Goal: Task Accomplishment & Management: Manage account settings

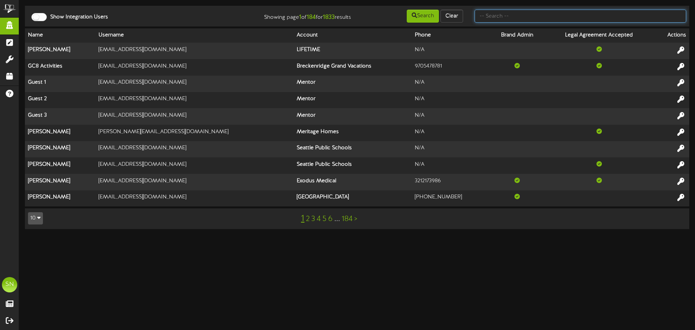
click at [510, 17] on input "text" at bounding box center [580, 16] width 212 height 13
type input "p"
type input "kents"
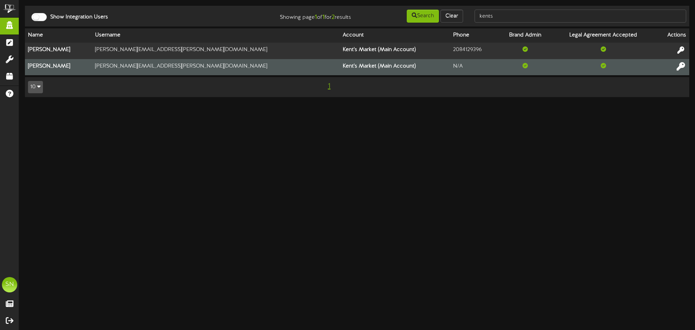
click at [682, 66] on icon at bounding box center [680, 66] width 8 height 8
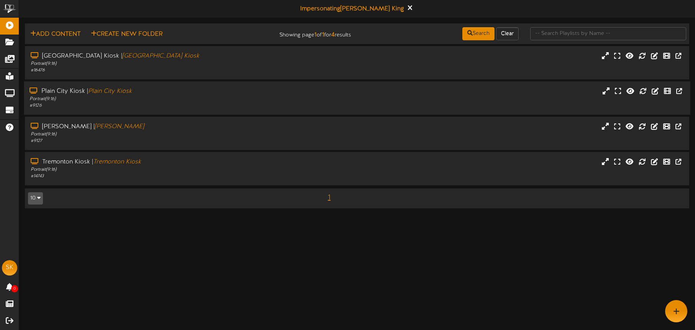
click at [179, 105] on div "# 9126" at bounding box center [163, 105] width 266 height 7
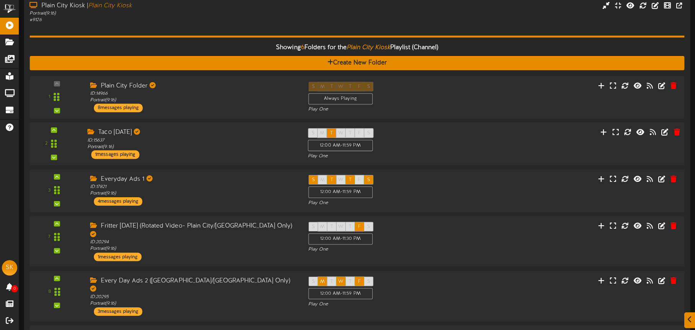
scroll to position [112, 0]
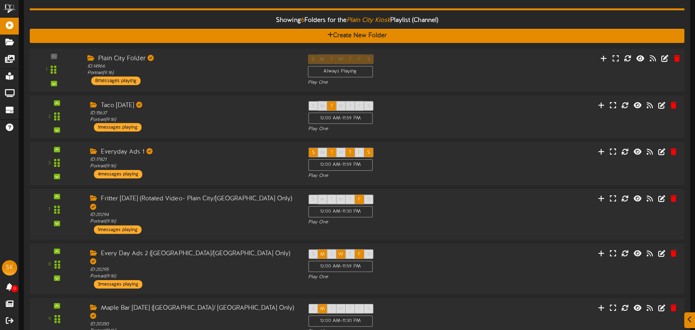
click at [190, 77] on div "Plain City Folder ID: 14966 Portrait ( 9:16 ) 8 messages playing" at bounding box center [192, 69] width 220 height 31
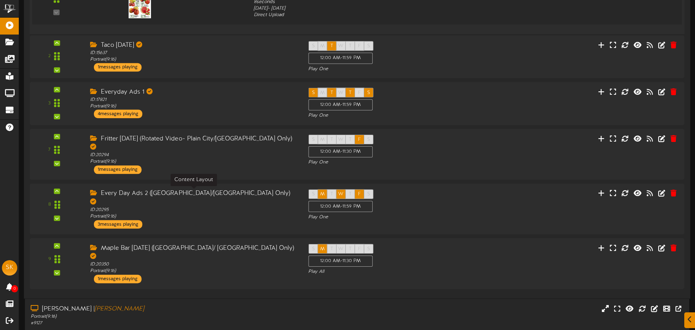
scroll to position [668, 0]
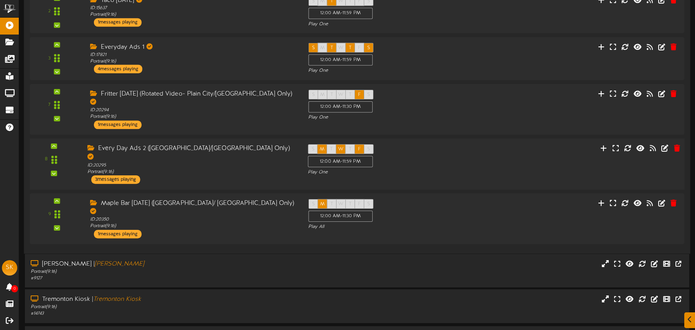
click at [207, 161] on div "Every Day Ads 2 ([GEOGRAPHIC_DATA]/[GEOGRAPHIC_DATA] Only) ID: 20295 Portrait (…" at bounding box center [192, 163] width 220 height 39
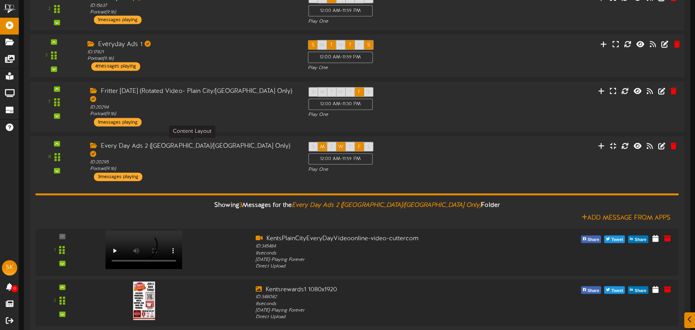
scroll to position [671, 0]
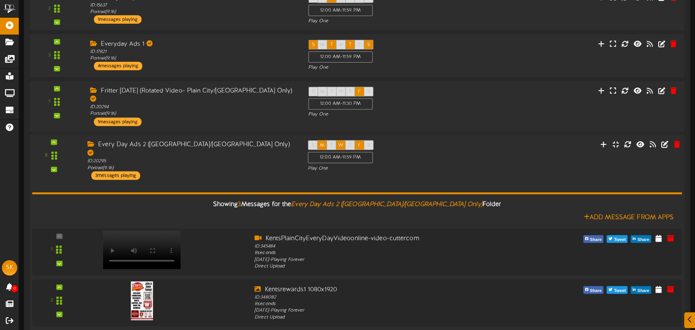
click at [230, 155] on div "Every Day Ads 2 (Plain City/Tremonton Only) ID: 20295 Portrait ( 9:16 ) 3 messa…" at bounding box center [192, 159] width 220 height 39
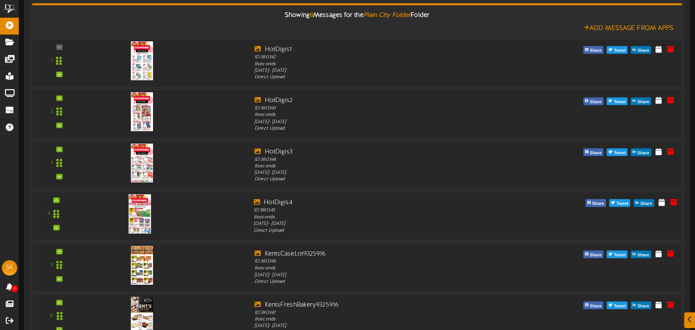
scroll to position [279, 0]
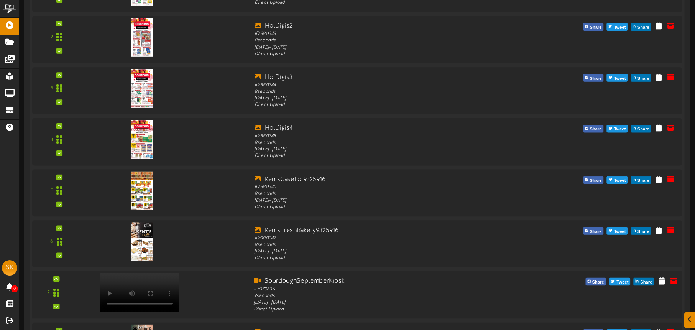
click at [145, 276] on video at bounding box center [139, 292] width 79 height 39
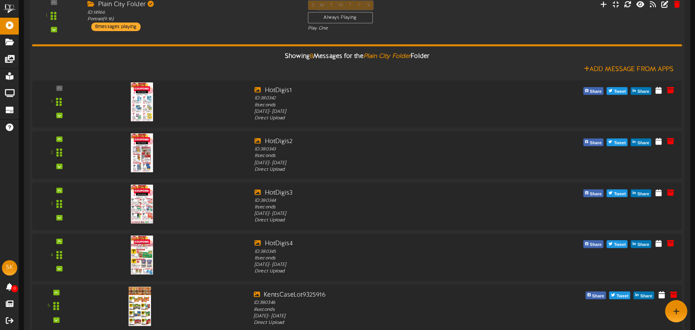
scroll to position [94, 0]
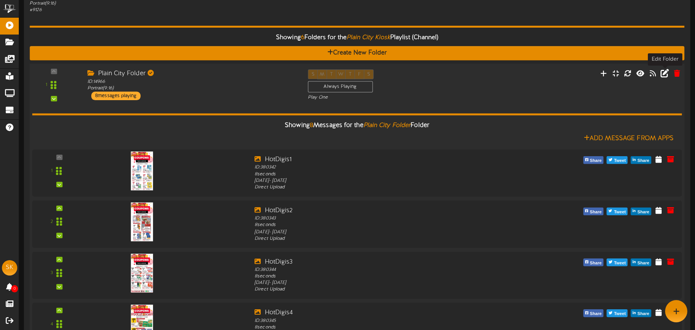
click at [665, 74] on icon at bounding box center [664, 73] width 8 height 8
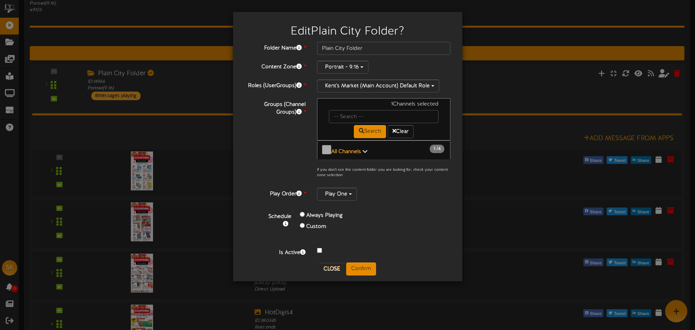
click at [353, 149] on b "All Channels" at bounding box center [346, 152] width 30 height 6
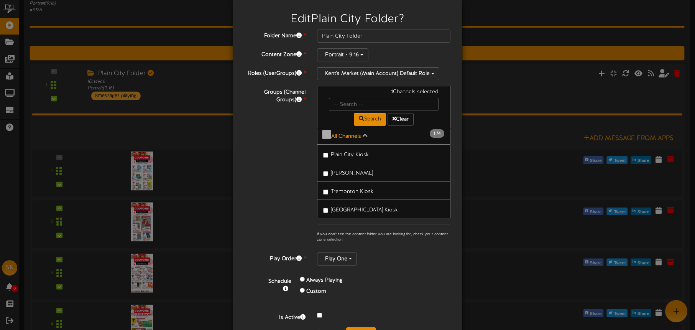
scroll to position [40, 0]
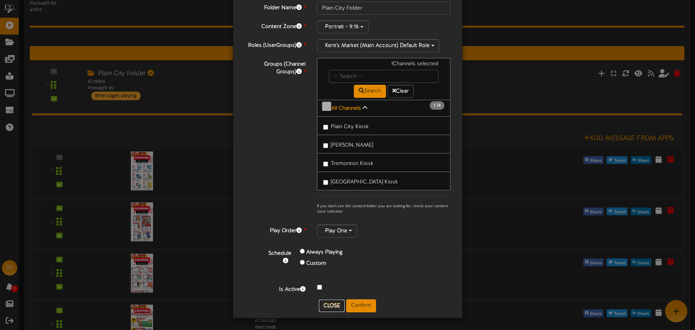
click at [330, 304] on button "Close" at bounding box center [332, 305] width 26 height 12
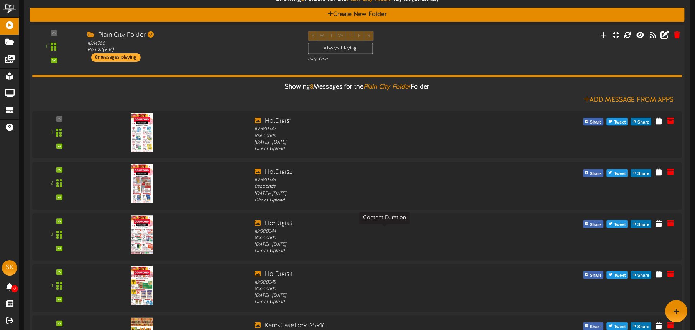
scroll to position [48, 0]
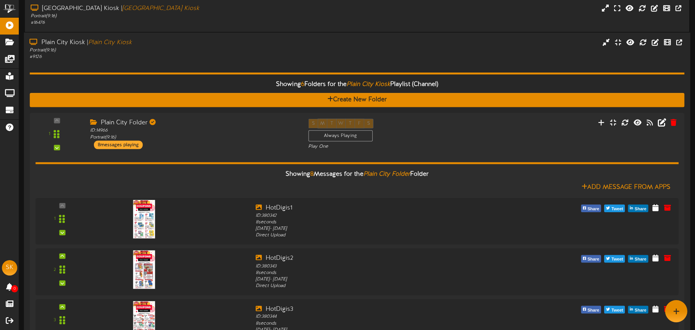
click at [149, 50] on div "Portrait ( 9:16 )" at bounding box center [163, 50] width 266 height 7
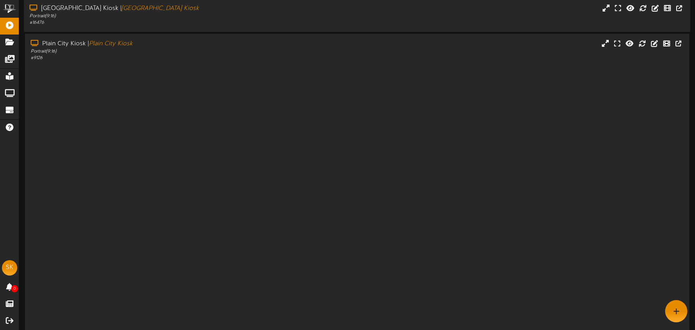
scroll to position [0, 0]
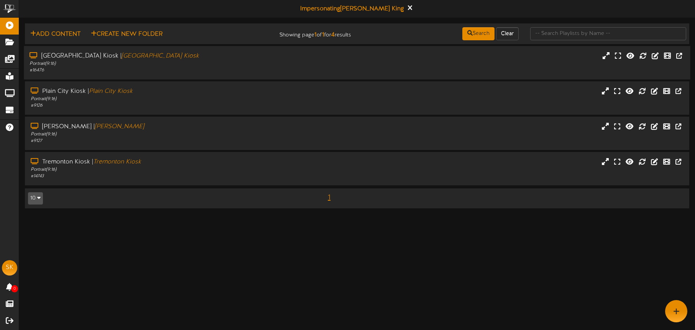
click at [180, 67] on div "# 16476" at bounding box center [163, 70] width 266 height 7
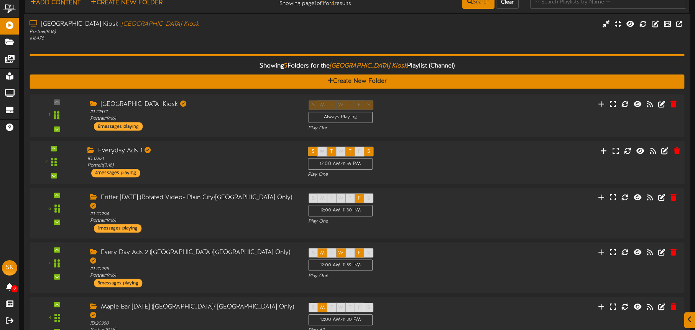
scroll to position [32, 0]
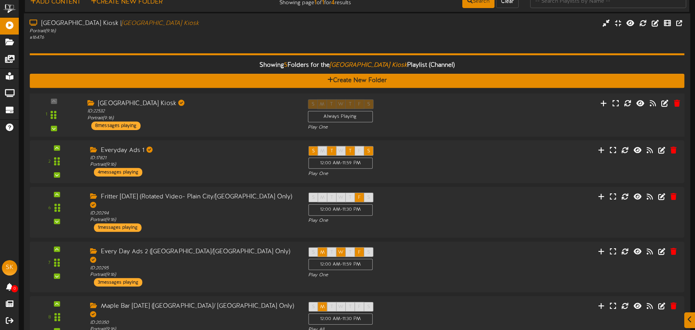
click at [208, 125] on div "Brigham City Kiosk ID: 22532 Portrait ( 9:16 ) 8 messages playing" at bounding box center [192, 114] width 220 height 31
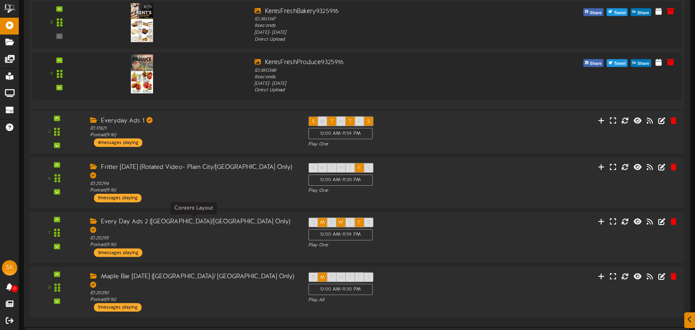
scroll to position [621, 0]
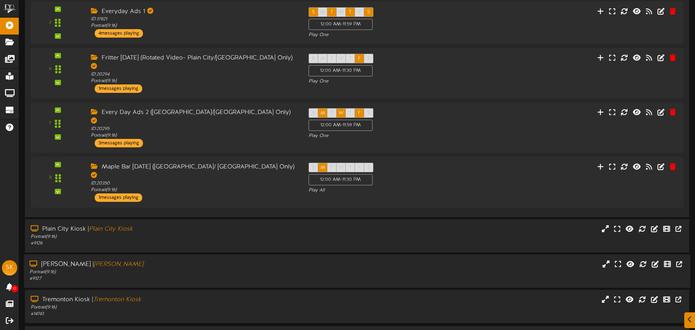
drag, startPoint x: 200, startPoint y: 241, endPoint x: 221, endPoint y: 241, distance: 21.5
click at [200, 260] on div "Roy Kiosk | Roy Kiosk" at bounding box center [163, 264] width 266 height 9
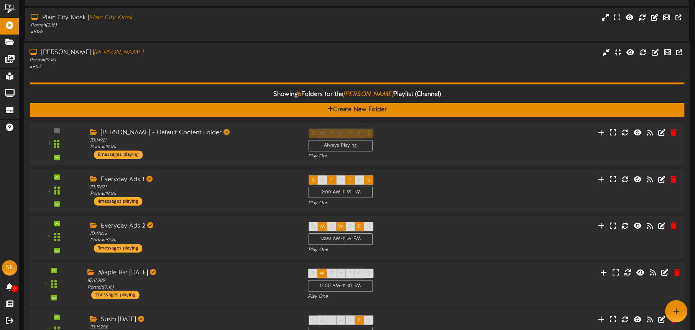
scroll to position [821, 0]
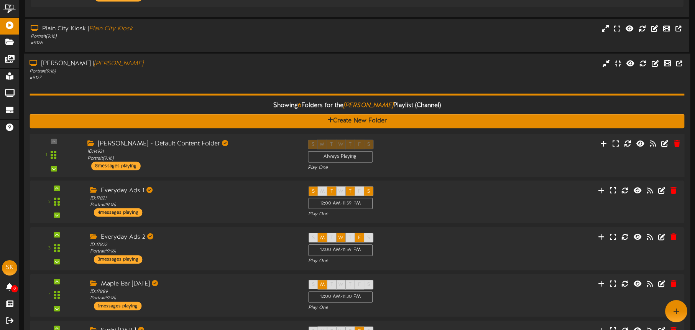
click at [249, 142] on div "Roy Kiosk - Default Content Folder ID: 14921 Portrait ( 9:16 ) 8 messages playi…" at bounding box center [192, 154] width 220 height 31
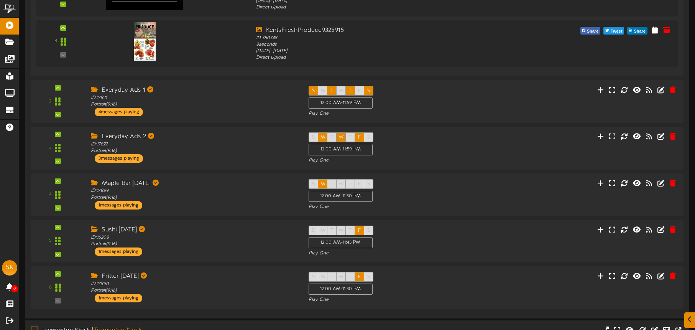
scroll to position [1403, 0]
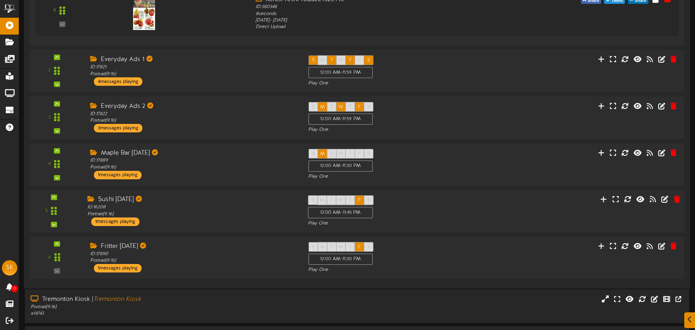
drag, startPoint x: 218, startPoint y: 285, endPoint x: 258, endPoint y: 198, distance: 95.0
click at [218, 303] on div "Portrait ( 9:16 )" at bounding box center [163, 306] width 265 height 7
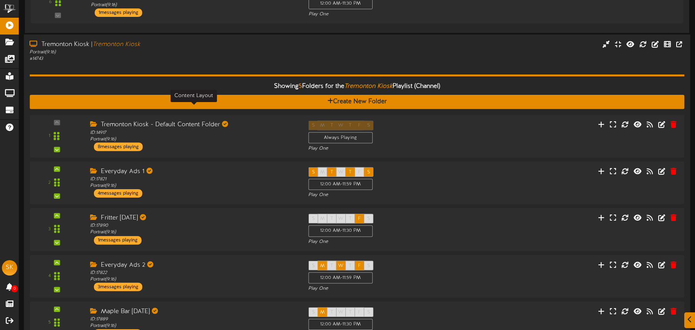
scroll to position [1685, 0]
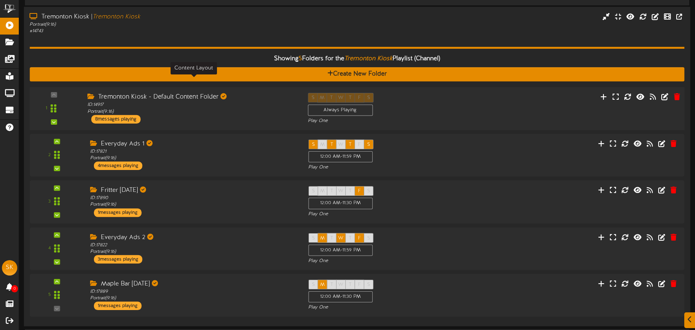
click at [244, 102] on div "ID: 14917 Portrait ( 9:16 )" at bounding box center [191, 108] width 209 height 13
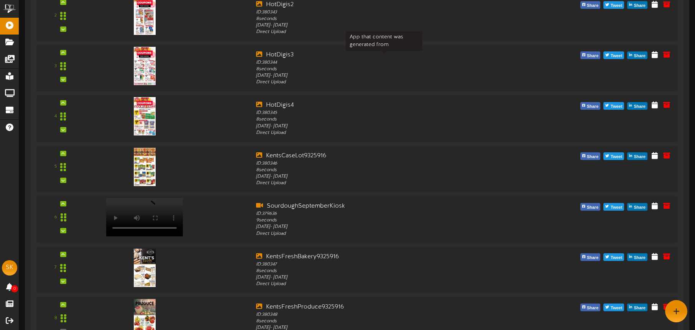
scroll to position [1663, 0]
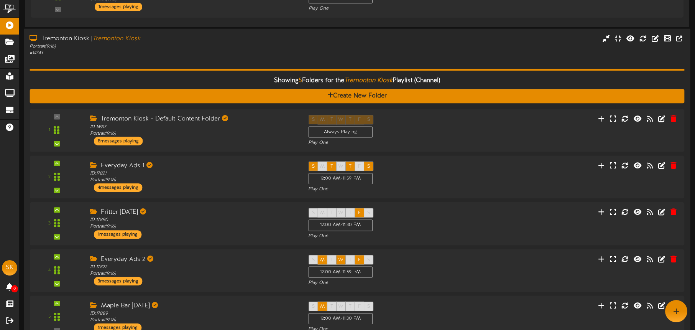
click at [201, 57] on div "Showing 5 Folders for the Tremonton Kiosk Playlist (Channel) Create New Folder …" at bounding box center [357, 199] width 654 height 285
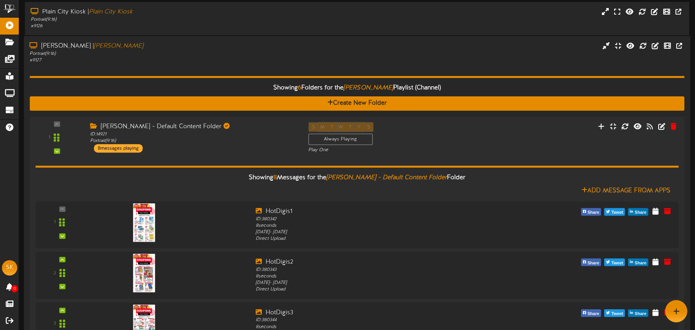
scroll to position [790, 0]
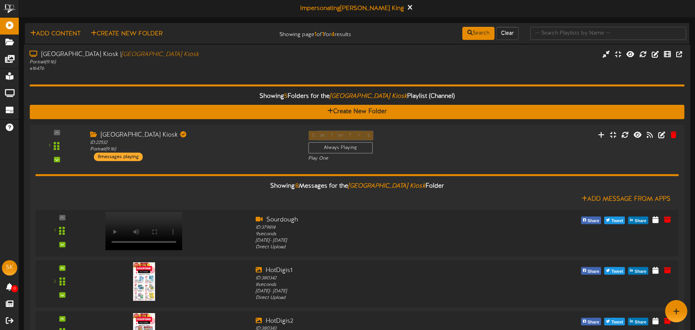
scroll to position [0, 0]
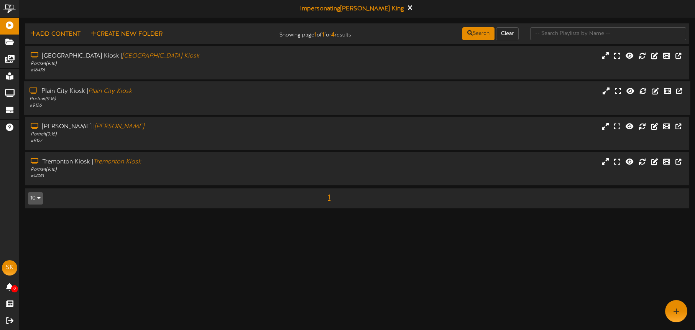
drag, startPoint x: 184, startPoint y: 97, endPoint x: 192, endPoint y: 97, distance: 8.8
click at [184, 97] on div "Portrait ( 9:16 )" at bounding box center [163, 99] width 266 height 7
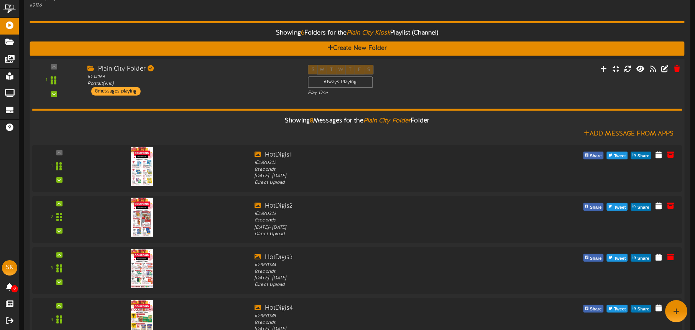
scroll to position [90, 0]
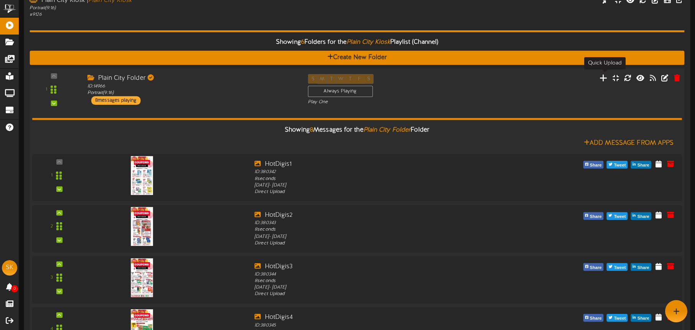
click at [607, 79] on icon at bounding box center [603, 77] width 8 height 8
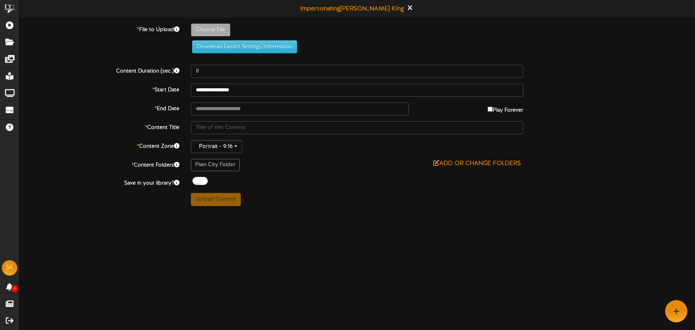
type input "**********"
type input "SourdoughSeptemeber"
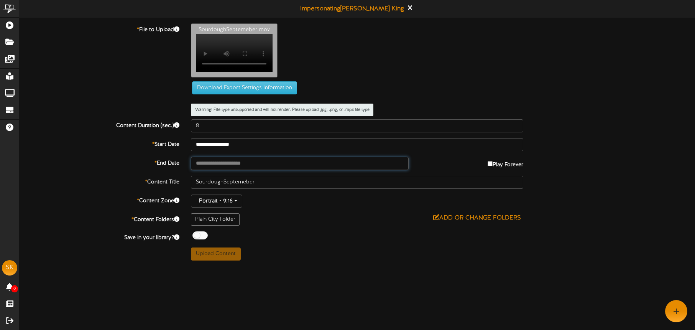
click at [239, 169] on input "text" at bounding box center [300, 163] width 218 height 13
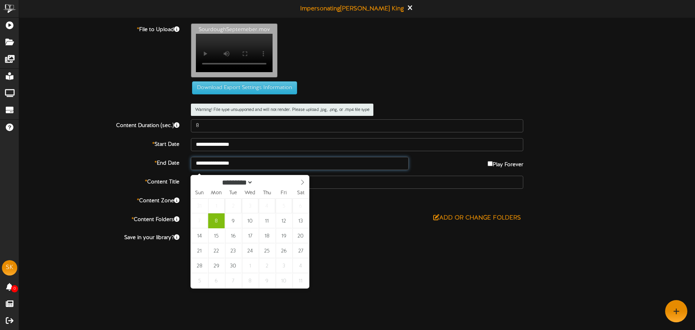
type input "**********"
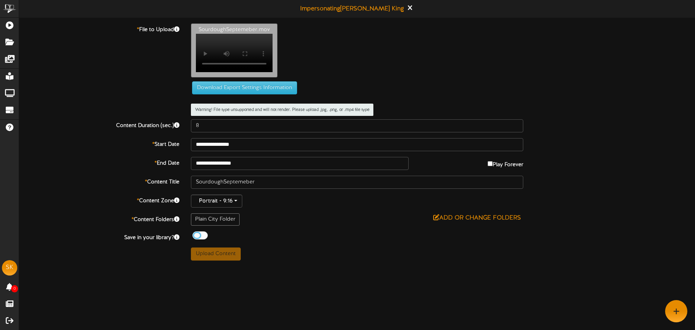
click at [279, 241] on div "Off On" at bounding box center [357, 236] width 332 height 10
click at [562, 51] on div "SourdoughSeptemeber.mov Your browser does not support HTML5 video." at bounding box center [442, 52] width 515 height 58
drag, startPoint x: 314, startPoint y: 47, endPoint x: 239, endPoint y: 39, distance: 74.8
click at [314, 47] on div "SourdoughSeptemeber.mov Your browser does not support HTML5 video." at bounding box center [442, 52] width 515 height 58
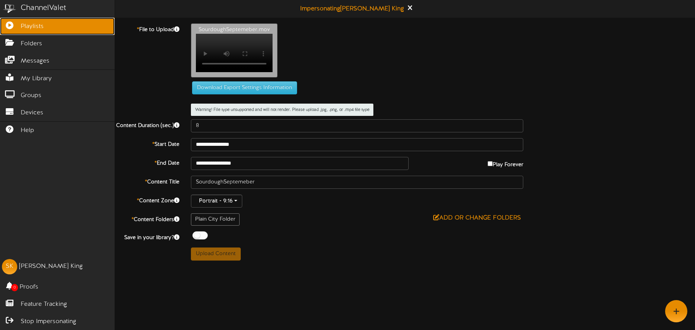
drag, startPoint x: 20, startPoint y: 27, endPoint x: 27, endPoint y: 26, distance: 7.4
click at [20, 27] on link "Playlists" at bounding box center [57, 26] width 115 height 17
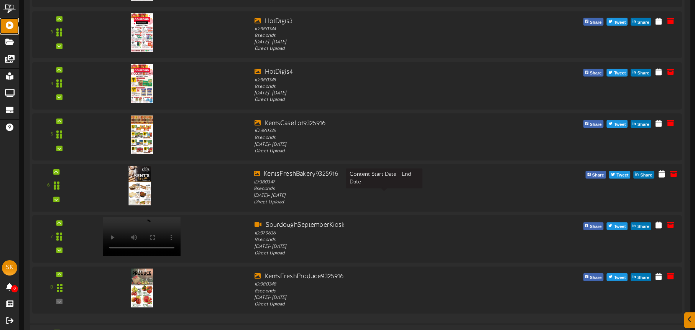
scroll to position [402, 0]
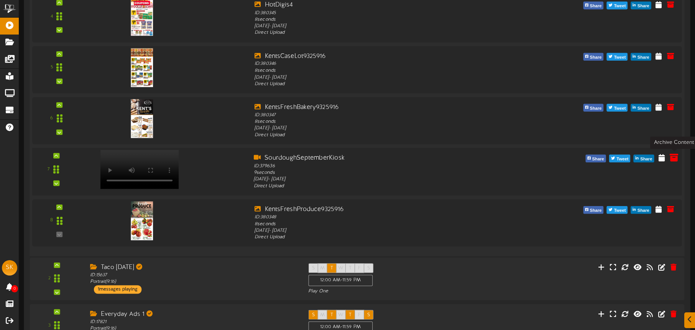
click at [675, 158] on icon at bounding box center [673, 157] width 8 height 8
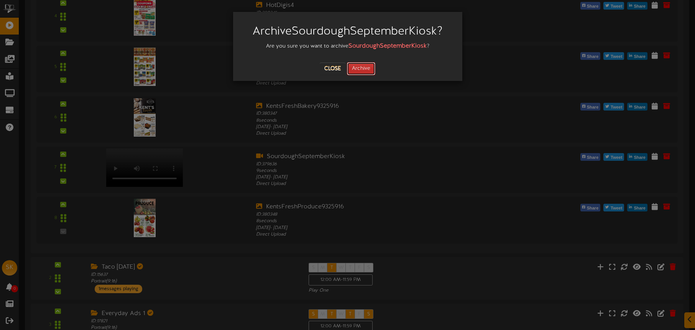
click at [368, 71] on button "Archive" at bounding box center [361, 68] width 28 height 13
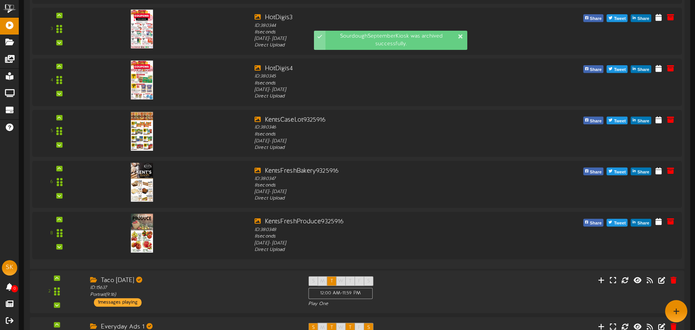
scroll to position [119, 0]
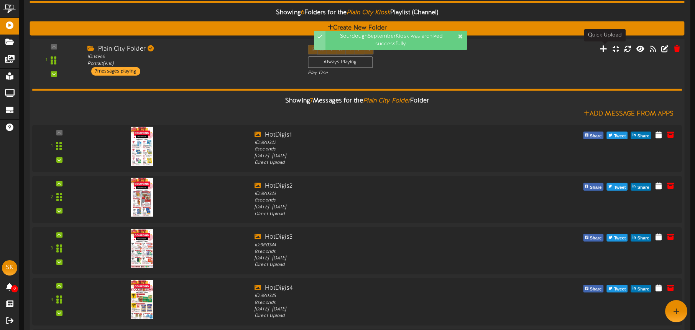
click at [605, 51] on icon at bounding box center [603, 48] width 8 height 8
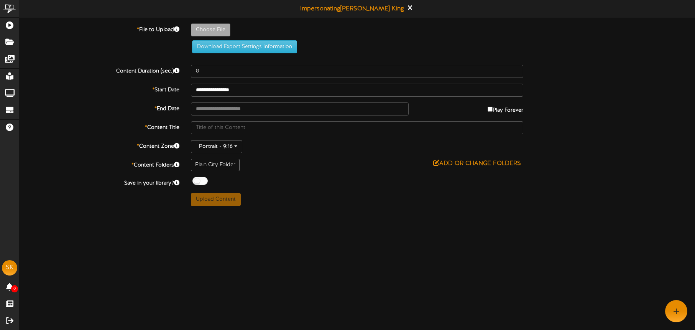
type input "**********"
type input "AdobeExpress-SourdoughSeptemeber"
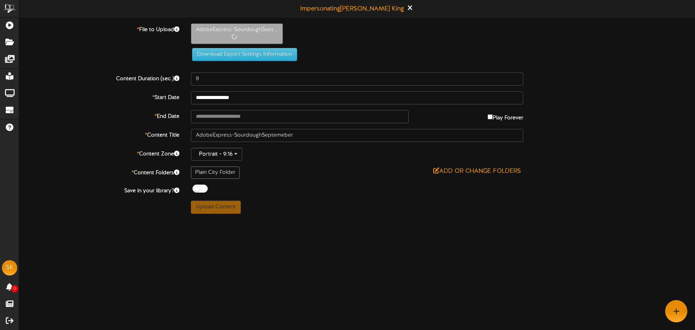
type input "9"
click at [246, 117] on input "text" at bounding box center [300, 116] width 218 height 13
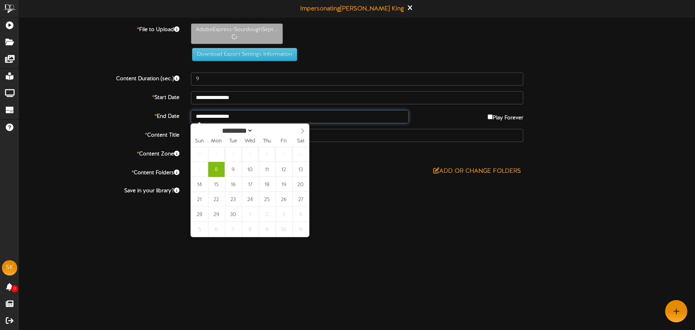
type input "**********"
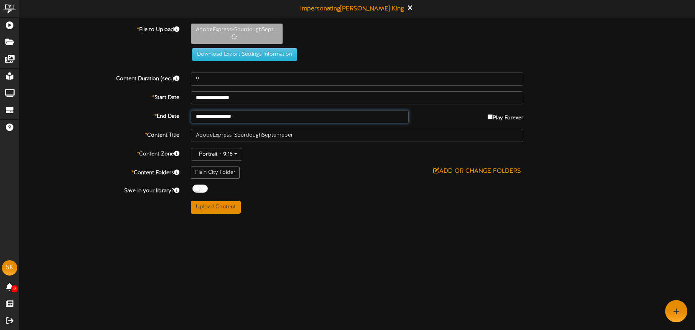
drag, startPoint x: 233, startPoint y: 215, endPoint x: 255, endPoint y: 216, distance: 22.2
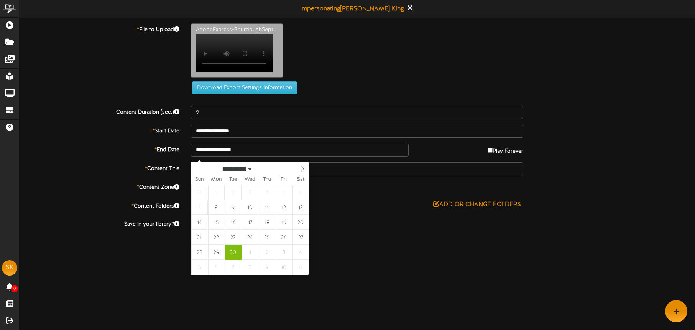
click at [373, 252] on div "ChannelValet Playlists Folders Messages My Library Groups Devices Help SK Spenc…" at bounding box center [347, 126] width 695 height 252
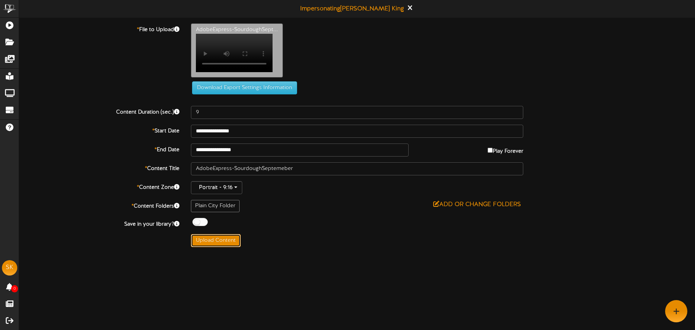
click at [225, 246] on button "Upload Content" at bounding box center [216, 240] width 50 height 13
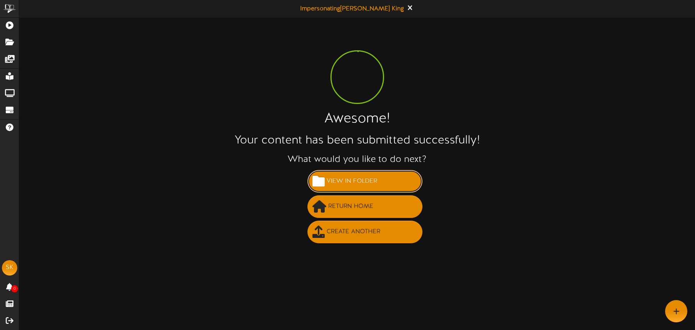
click at [356, 179] on span "View in Folder" at bounding box center [352, 181] width 54 height 13
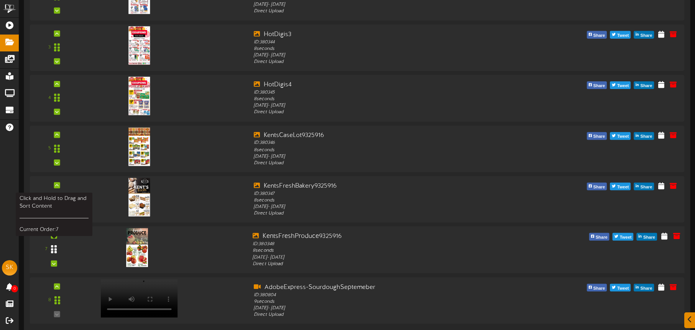
scroll to position [215, 0]
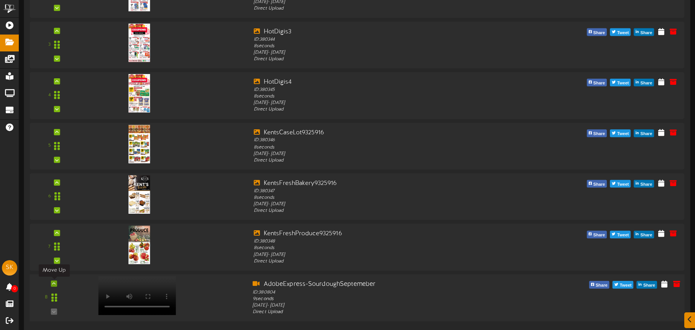
click at [56, 284] on div at bounding box center [54, 283] width 6 height 6
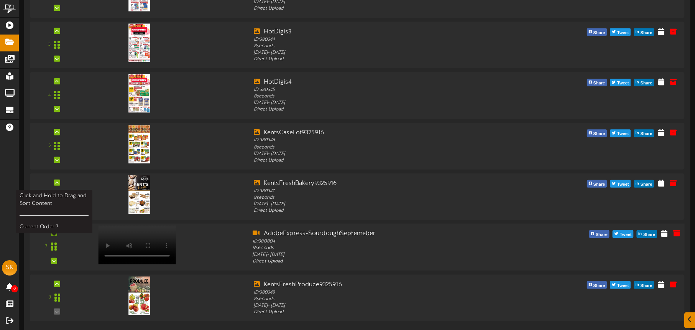
scroll to position [217, 0]
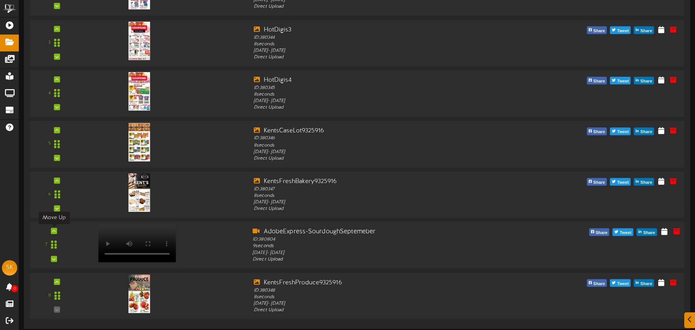
click at [55, 231] on icon at bounding box center [53, 231] width 3 height 4
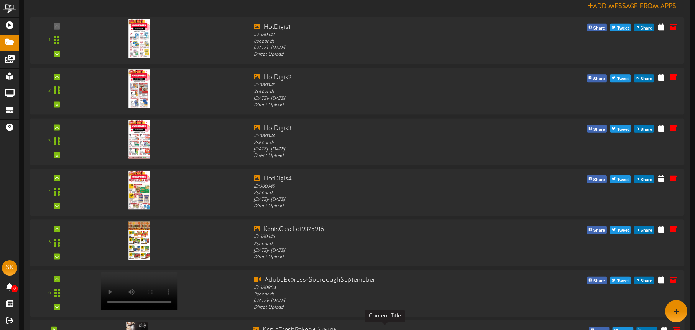
scroll to position [0, 0]
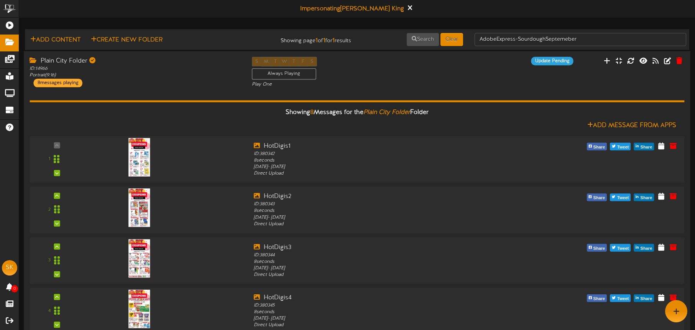
click at [492, 71] on div "Plain City Folder ID: 14966 Portrait ( 9:16 ) 8 messages playing S M T W T F S …" at bounding box center [357, 72] width 666 height 31
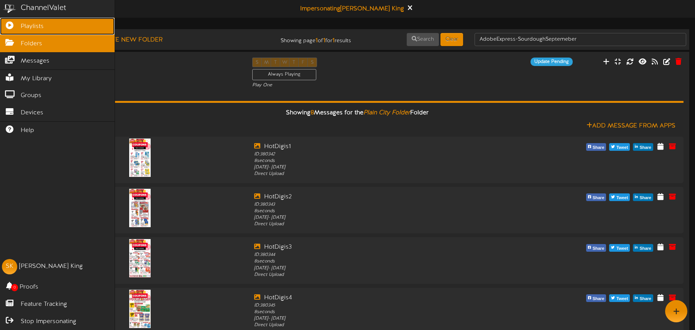
click at [12, 27] on icon at bounding box center [9, 24] width 19 height 6
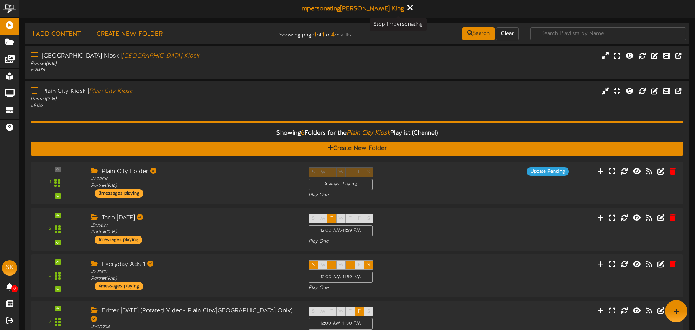
click at [407, 8] on icon at bounding box center [409, 7] width 5 height 8
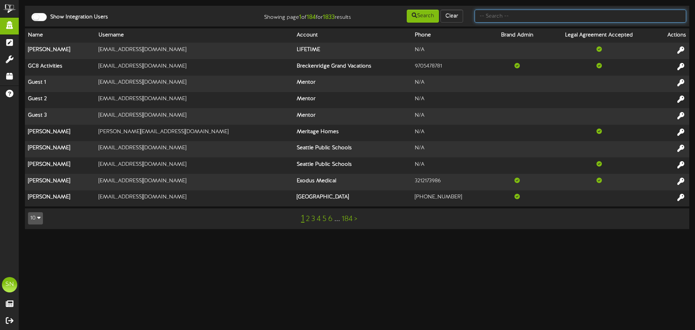
click at [500, 15] on input "text" at bounding box center [580, 16] width 212 height 13
type input "teton management"
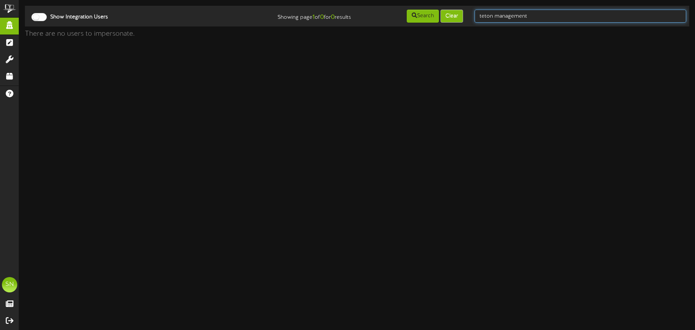
drag, startPoint x: 541, startPoint y: 18, endPoint x: 459, endPoint y: 13, distance: 81.8
click at [459, 13] on div "Show Integration Users Showing page 1 of 0 for 0 results Search Clear teton man…" at bounding box center [356, 16] width 669 height 15
type input "teton"
drag, startPoint x: 488, startPoint y: 16, endPoint x: 494, endPoint y: 16, distance: 6.2
click at [489, 16] on input "teton" at bounding box center [580, 16] width 212 height 13
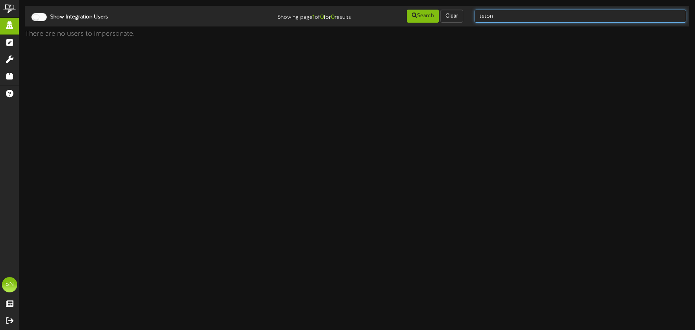
drag, startPoint x: 497, startPoint y: 16, endPoint x: 473, endPoint y: 15, distance: 24.6
click at [473, 15] on div "teton" at bounding box center [580, 16] width 223 height 15
type input "nitro station"
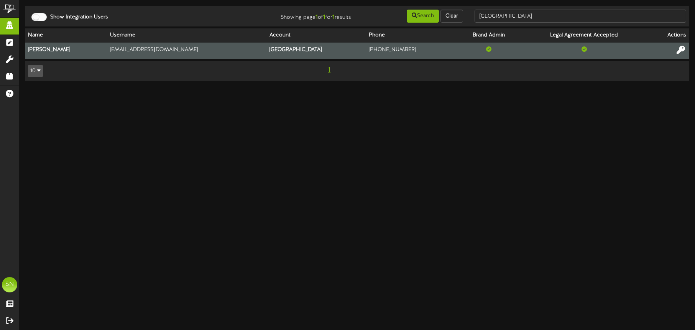
click at [679, 51] on icon at bounding box center [680, 50] width 8 height 8
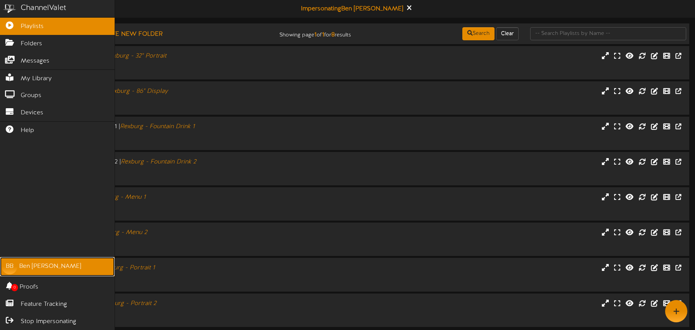
click at [47, 268] on div "[PERSON_NAME]" at bounding box center [50, 266] width 62 height 9
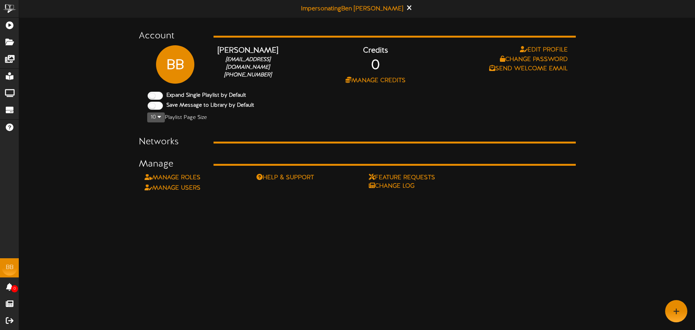
drag, startPoint x: 218, startPoint y: 199, endPoint x: 214, endPoint y: 196, distance: 4.9
click at [218, 192] on html "ChannelValet Playlists Folders Messages My Library Groups Devices Help BB [PERS…" at bounding box center [347, 96] width 695 height 192
click at [187, 187] on link "Manage Users" at bounding box center [172, 187] width 56 height 7
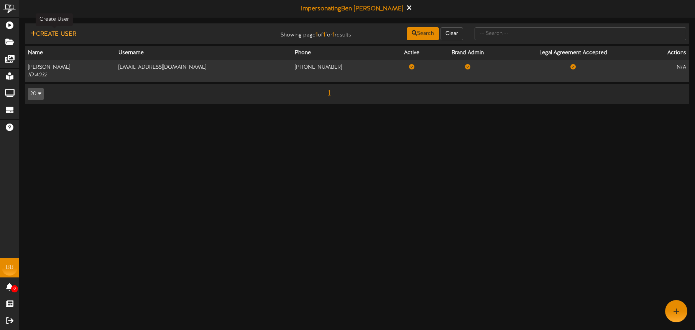
click at [72, 34] on button "Create User" at bounding box center [53, 35] width 51 height 10
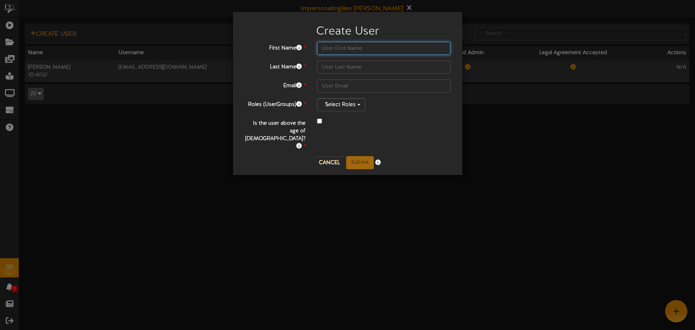
click at [335, 49] on input "text" at bounding box center [384, 48] width 134 height 13
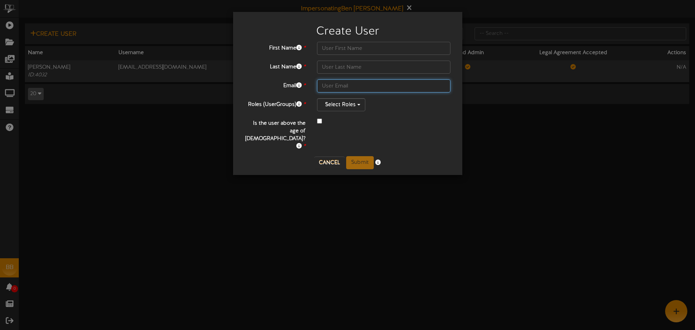
click at [331, 84] on input "text" at bounding box center [384, 85] width 134 height 13
paste input "zachary@tetonmanagementgroup.com"
type input "zachary@tetonmanagementgroup.com"
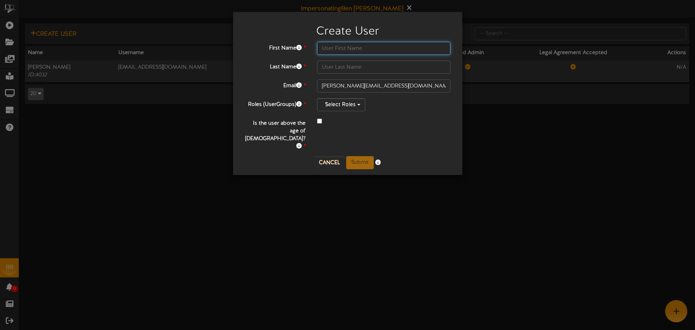
click at [325, 46] on input "text" at bounding box center [384, 48] width 134 height 13
type input "z"
type input "Zachary"
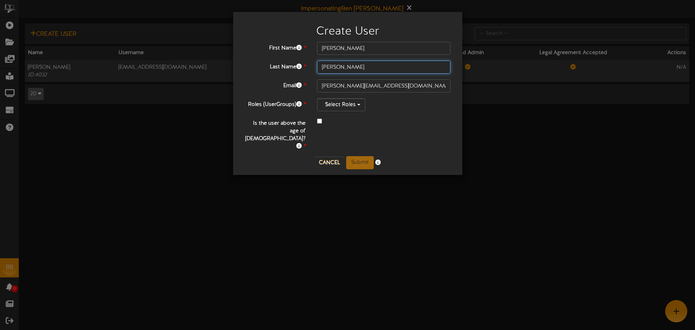
click at [353, 69] on input "Herman" at bounding box center [384, 67] width 134 height 13
type input "Harman"
click at [352, 104] on button "Select Roles" at bounding box center [341, 104] width 48 height 13
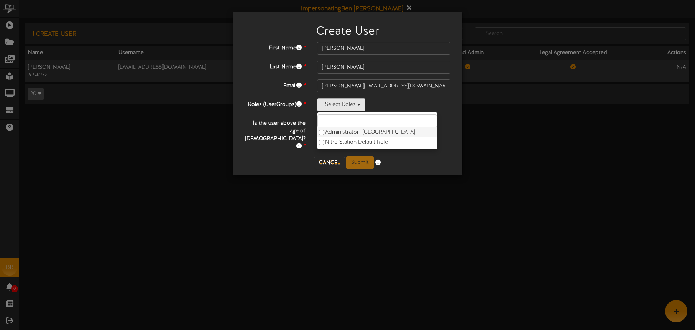
click at [346, 127] on label "Administrator - Nitro Station" at bounding box center [377, 132] width 120 height 10
click at [421, 118] on div at bounding box center [384, 121] width 134 height 9
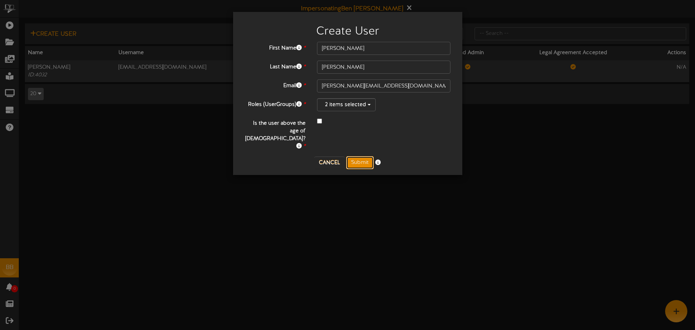
click at [357, 156] on button "Submit" at bounding box center [360, 162] width 28 height 13
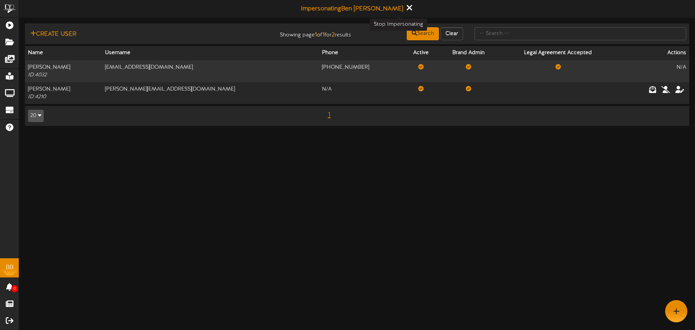
click at [407, 9] on icon at bounding box center [409, 7] width 5 height 8
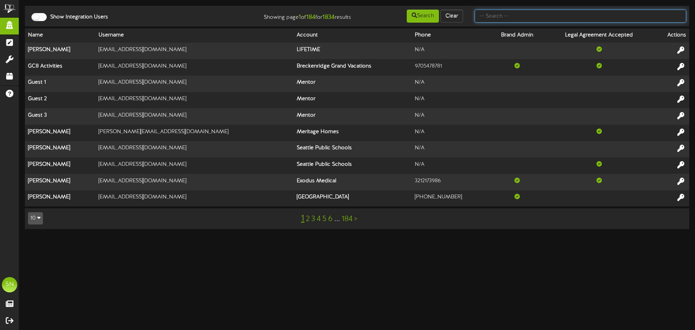
click at [498, 20] on input "text" at bounding box center [580, 16] width 212 height 13
type input "es solar"
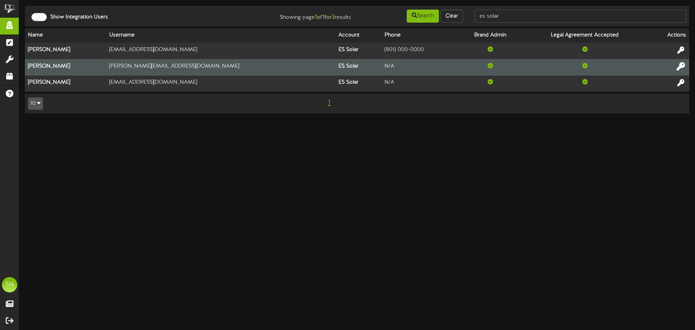
click at [679, 67] on icon at bounding box center [680, 66] width 8 height 8
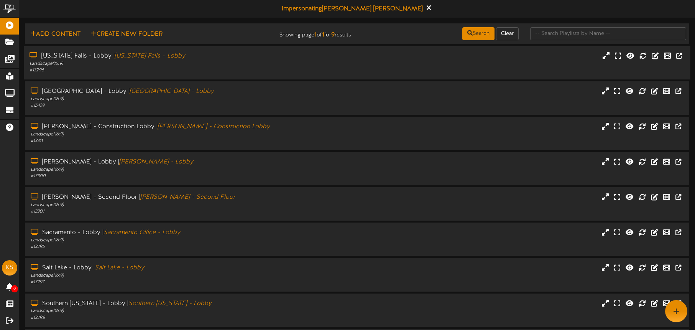
click at [248, 62] on div "Landscape ( 16:9 )" at bounding box center [163, 64] width 266 height 7
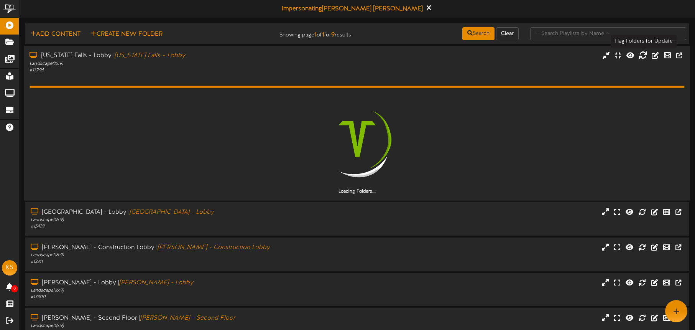
click at [644, 55] on icon at bounding box center [642, 55] width 8 height 8
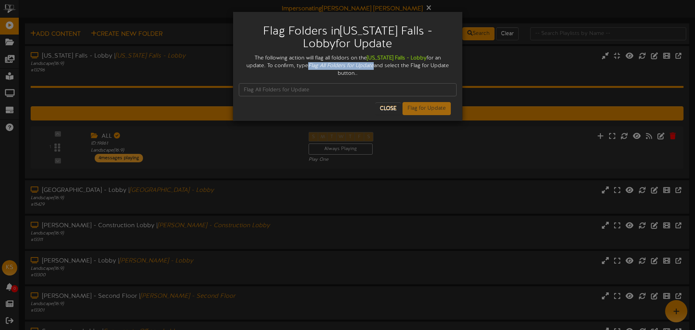
drag, startPoint x: 284, startPoint y: 65, endPoint x: 345, endPoint y: 66, distance: 60.9
click at [349, 65] on div "The following action will flag all foldors on the [US_STATE] Falls - Lobby for …" at bounding box center [348, 65] width 218 height 23
copy icon "Flag All Folders for Update"
click at [279, 83] on input "text" at bounding box center [348, 89] width 218 height 13
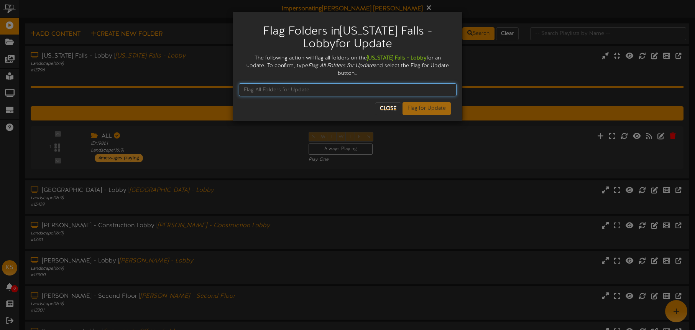
paste input "Flag All Folders for Update"
type input "Flag All Folders for Update"
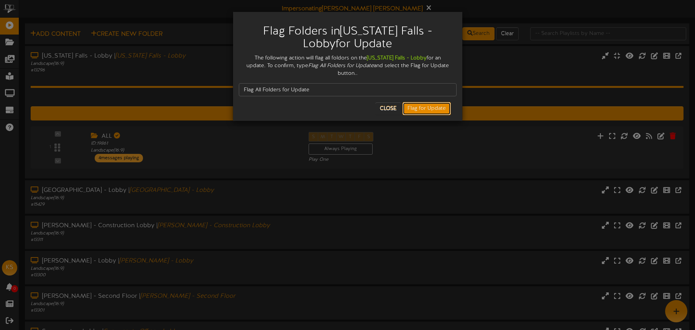
click at [411, 102] on button "Flag for Update" at bounding box center [426, 108] width 48 height 13
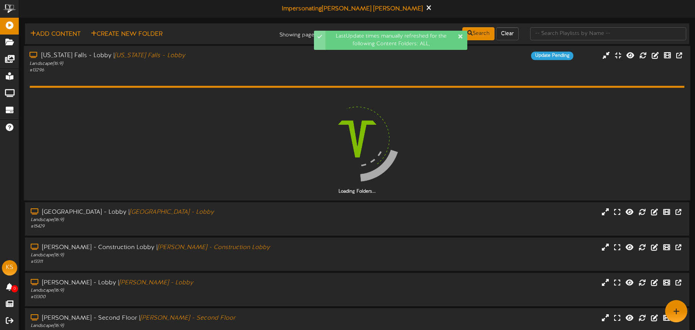
click at [350, 67] on div "[US_STATE][GEOGRAPHIC_DATA] - [GEOGRAPHIC_DATA] | [US_STATE][GEOGRAPHIC_DATA] -…" at bounding box center [357, 62] width 666 height 22
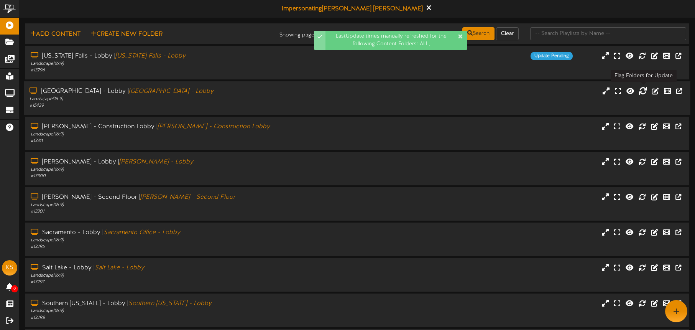
click at [645, 92] on icon at bounding box center [642, 90] width 8 height 8
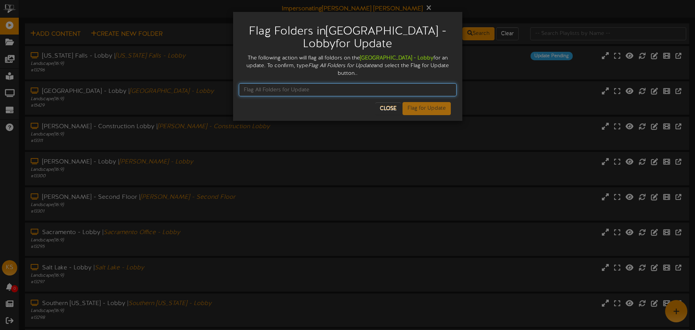
click at [293, 83] on input "text" at bounding box center [348, 89] width 218 height 13
paste input "Flag All Folders for Update"
type input "Flag All Folders for Update"
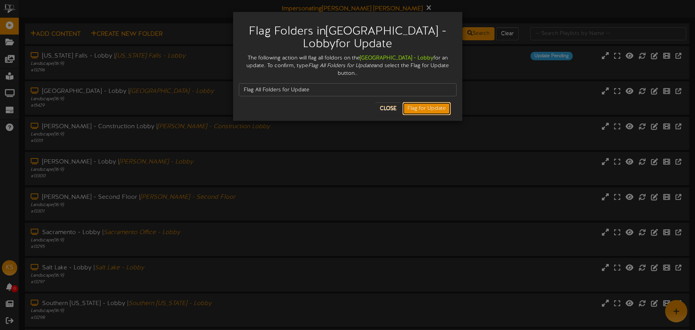
drag, startPoint x: 417, startPoint y: 96, endPoint x: 412, endPoint y: 96, distance: 5.0
click at [417, 102] on button "Flag for Update" at bounding box center [426, 108] width 48 height 13
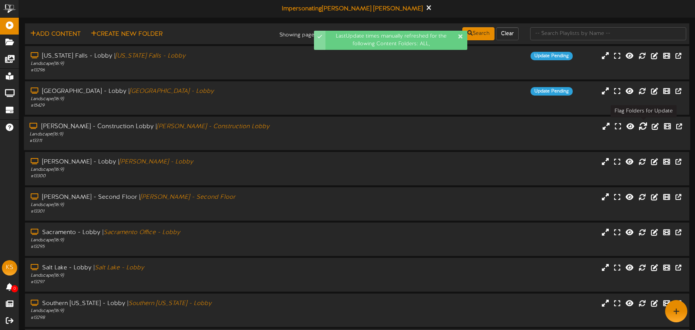
click at [644, 126] on icon at bounding box center [642, 125] width 8 height 8
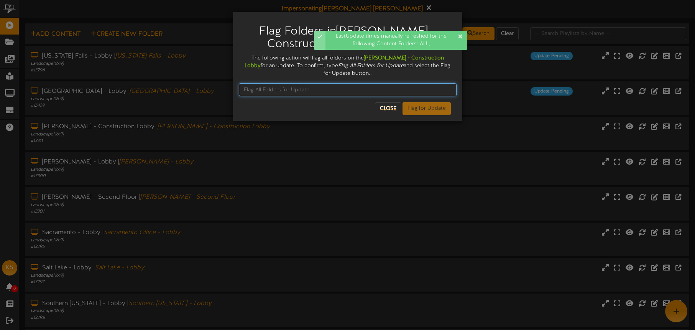
click at [308, 92] on input "text" at bounding box center [348, 89] width 218 height 13
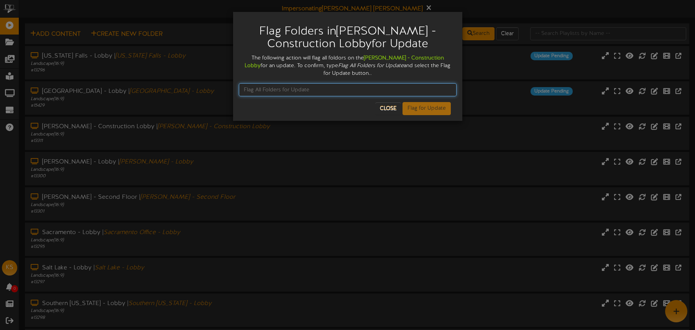
paste input "Flag All Folders for Update"
type input "Flag All Folders for Update"
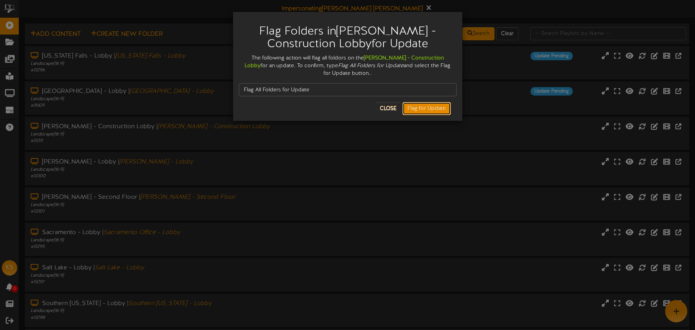
click at [423, 108] on button "Flag for Update" at bounding box center [426, 108] width 48 height 13
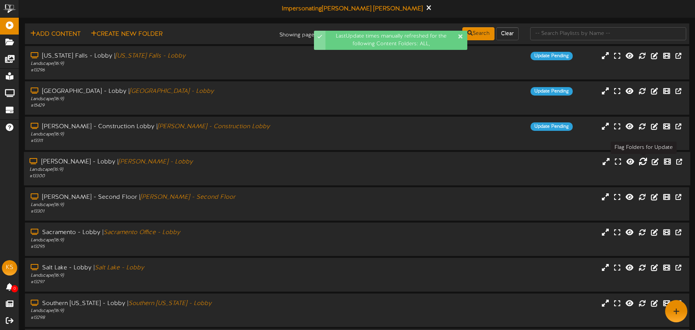
click at [644, 162] on icon at bounding box center [642, 161] width 8 height 8
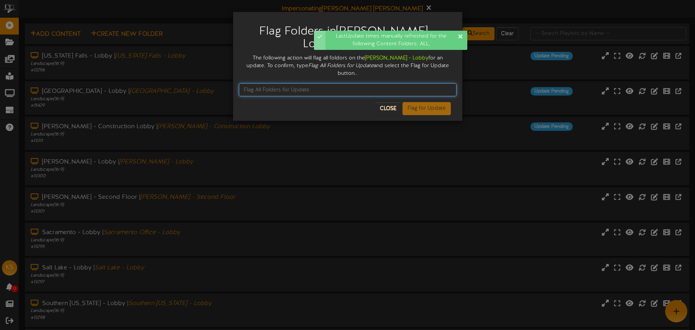
click at [299, 83] on input "text" at bounding box center [348, 89] width 218 height 13
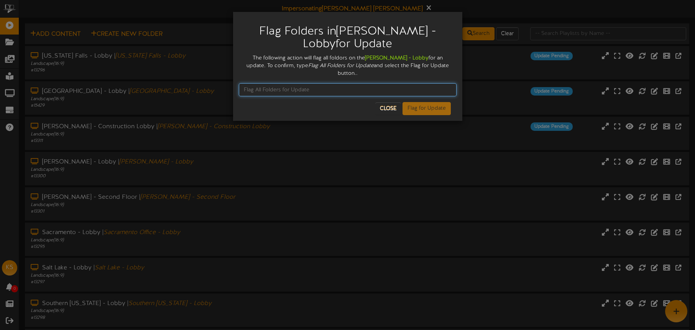
paste input "Flag All Folders for Update"
type input "Flag All Folders for Update"
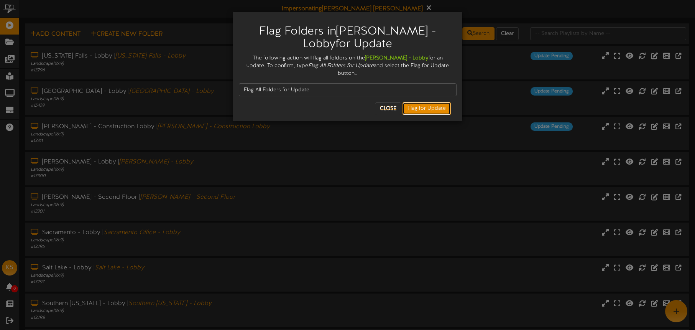
click at [419, 102] on button "Flag for Update" at bounding box center [426, 108] width 48 height 13
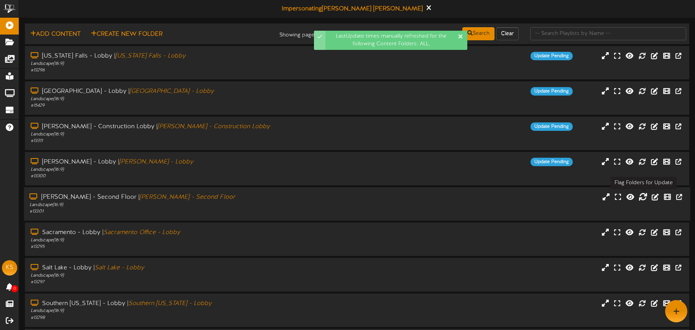
click at [644, 198] on icon at bounding box center [642, 196] width 8 height 8
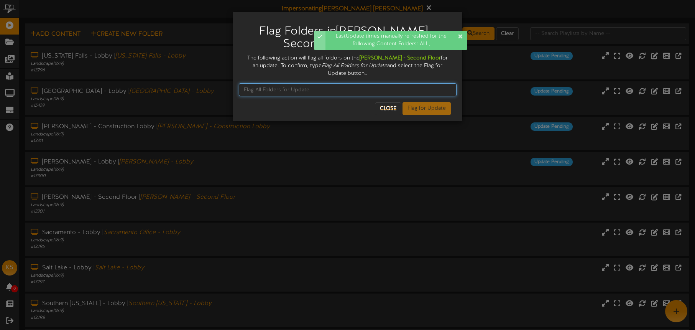
click at [269, 83] on input "text" at bounding box center [348, 89] width 218 height 13
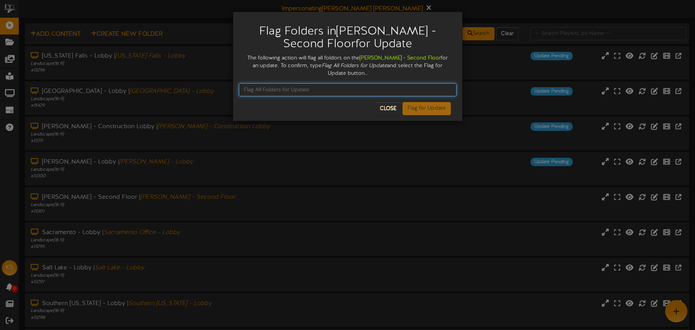
paste input "Flag All Folders for Update"
type input "Flag All Folders for Update"
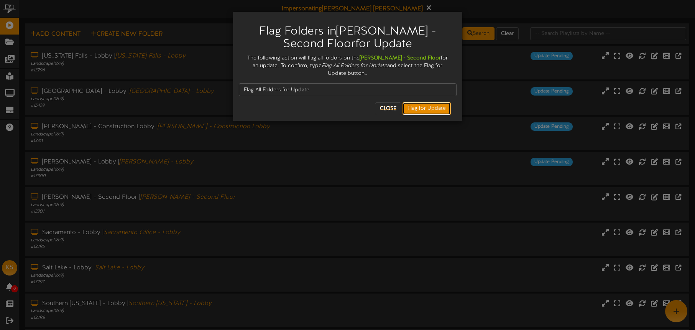
click at [417, 102] on button "Flag for Update" at bounding box center [426, 108] width 48 height 13
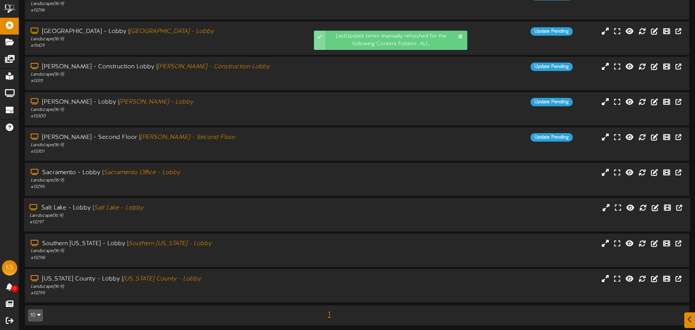
scroll to position [63, 0]
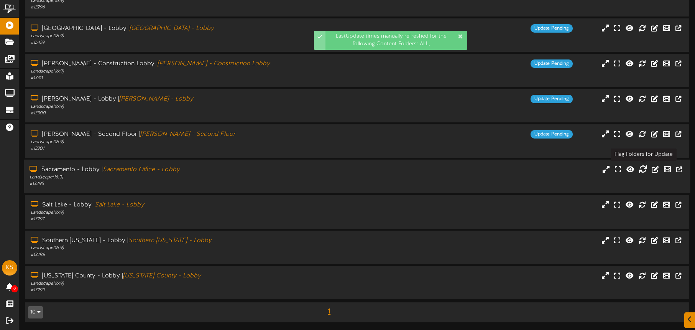
click at [641, 168] on icon at bounding box center [642, 169] width 8 height 8
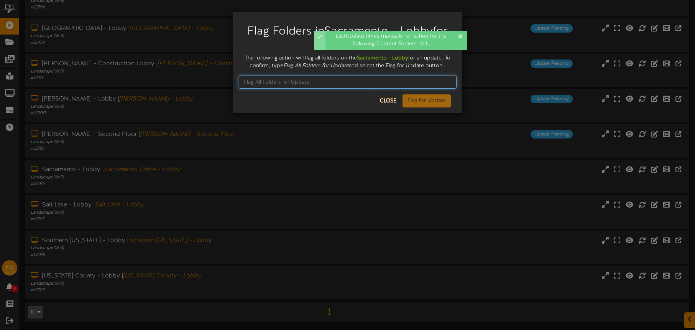
click at [266, 83] on input "text" at bounding box center [348, 81] width 218 height 13
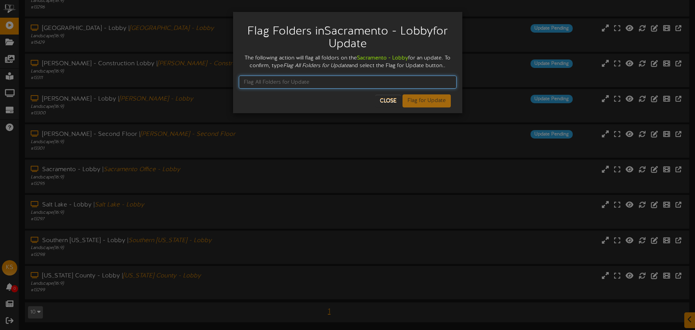
paste input "Flag All Folders for Update"
type input "Flag All Folders for Update"
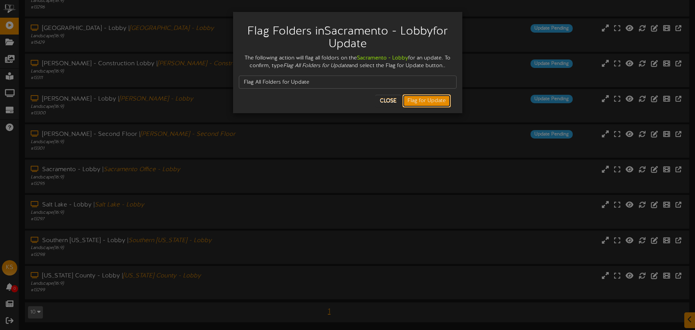
click at [425, 100] on button "Flag for Update" at bounding box center [426, 100] width 48 height 13
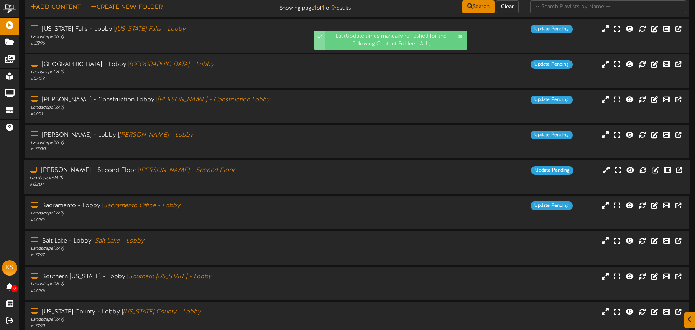
scroll to position [32, 0]
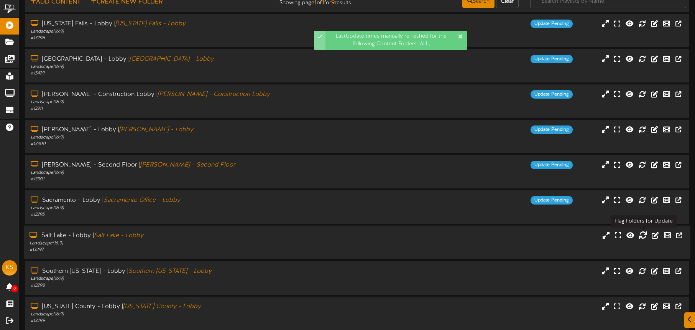
click at [644, 237] on icon at bounding box center [642, 235] width 8 height 8
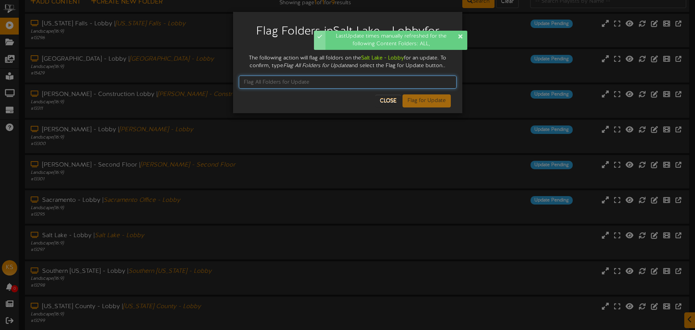
click at [274, 81] on input "text" at bounding box center [348, 81] width 218 height 13
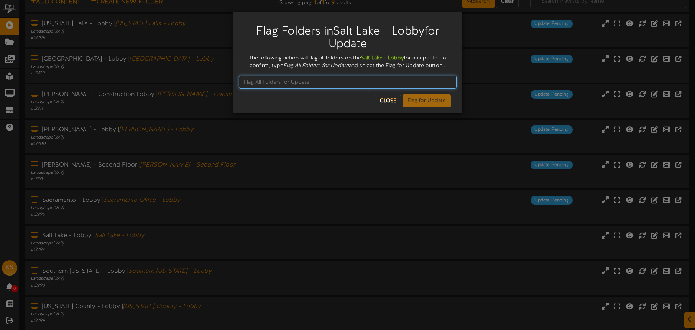
paste input "Flag All Folders for Update"
type input "Flag All Folders for Update"
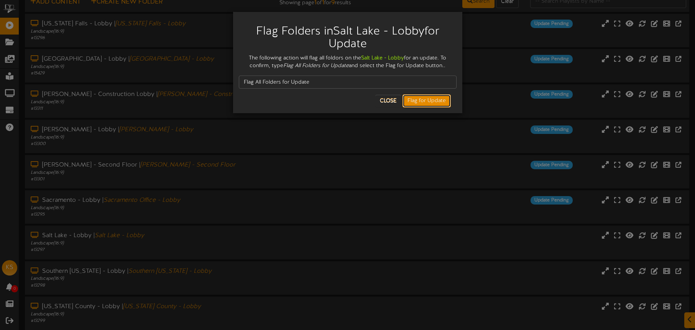
click at [423, 100] on button "Flag for Update" at bounding box center [426, 100] width 48 height 13
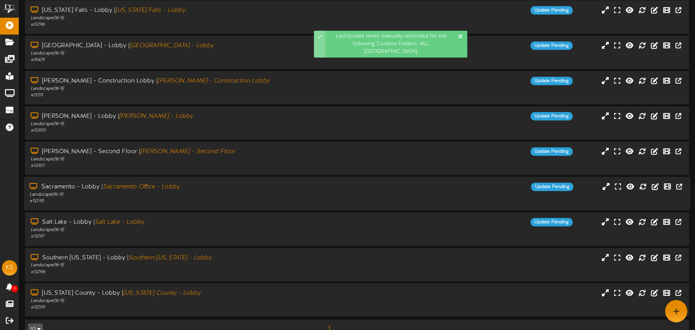
scroll to position [63, 0]
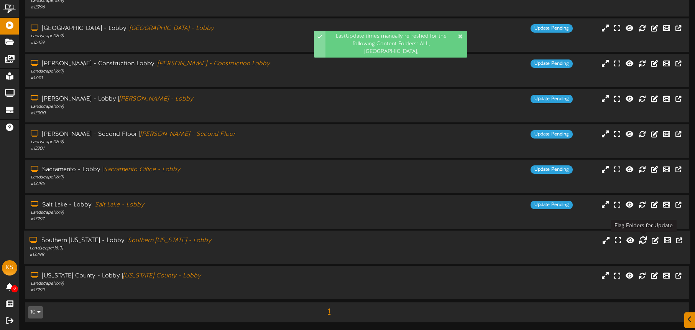
click at [641, 240] on icon at bounding box center [642, 239] width 8 height 8
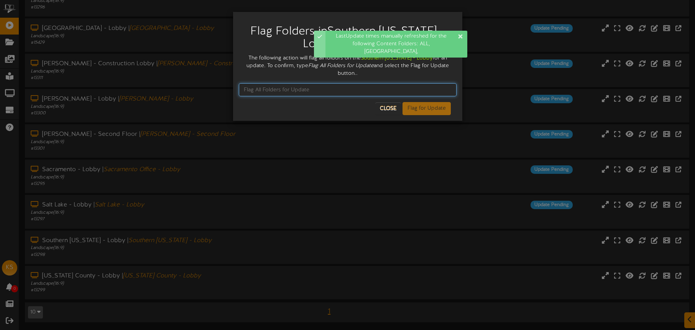
click at [272, 89] on input "text" at bounding box center [348, 89] width 218 height 13
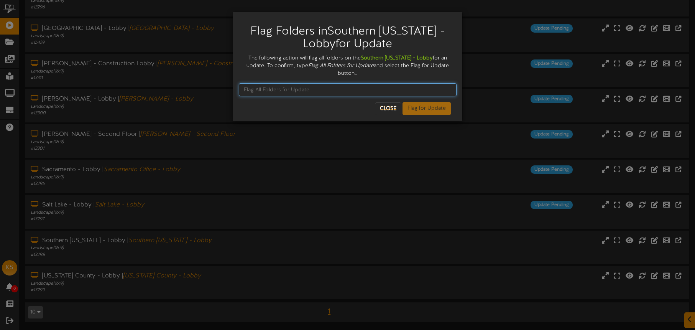
paste input "Flag All Folders for Update"
type input "Flag All Folders for Update"
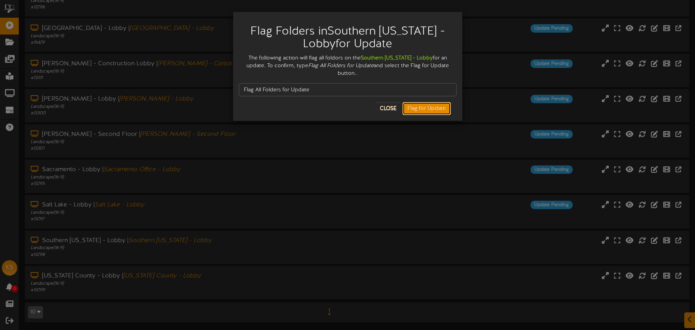
click at [420, 113] on button "Flag for Update" at bounding box center [426, 108] width 48 height 13
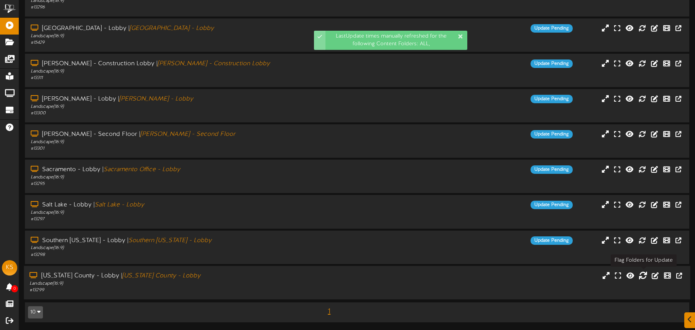
click at [644, 274] on icon at bounding box center [642, 275] width 8 height 8
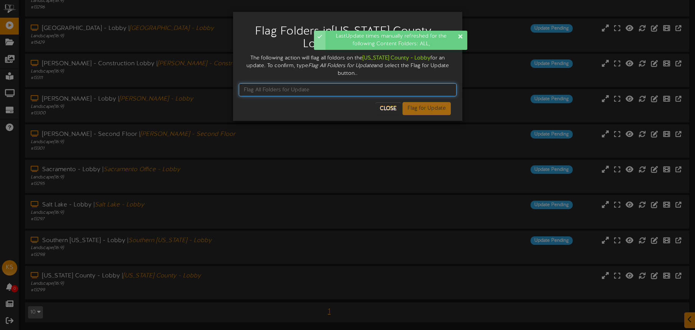
click at [277, 84] on input "text" at bounding box center [348, 89] width 218 height 13
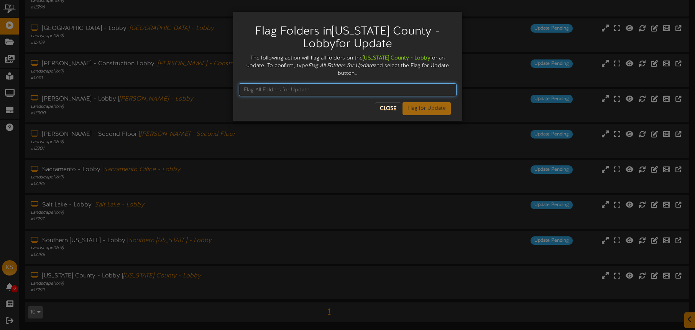
paste input "Flag All Folders for Update"
type input "Flag All Folders for Update"
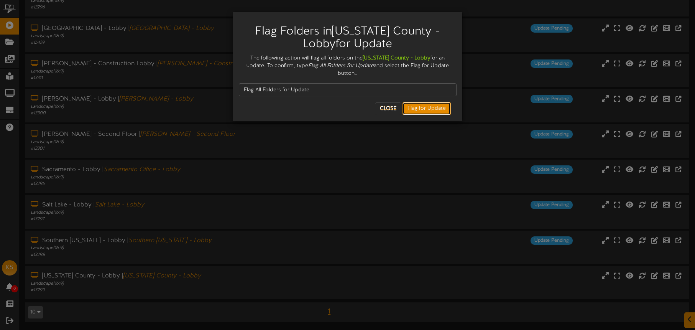
click at [416, 102] on button "Flag for Update" at bounding box center [426, 108] width 48 height 13
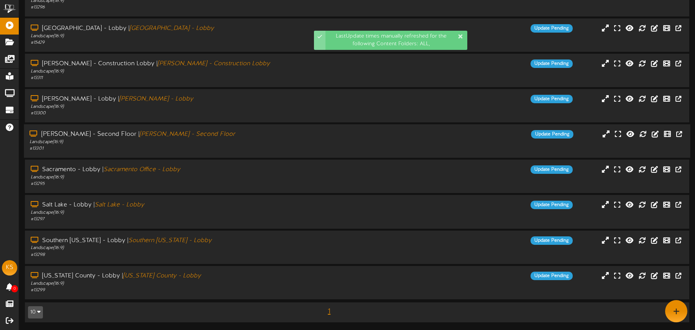
scroll to position [0, 0]
